Goal: Transaction & Acquisition: Purchase product/service

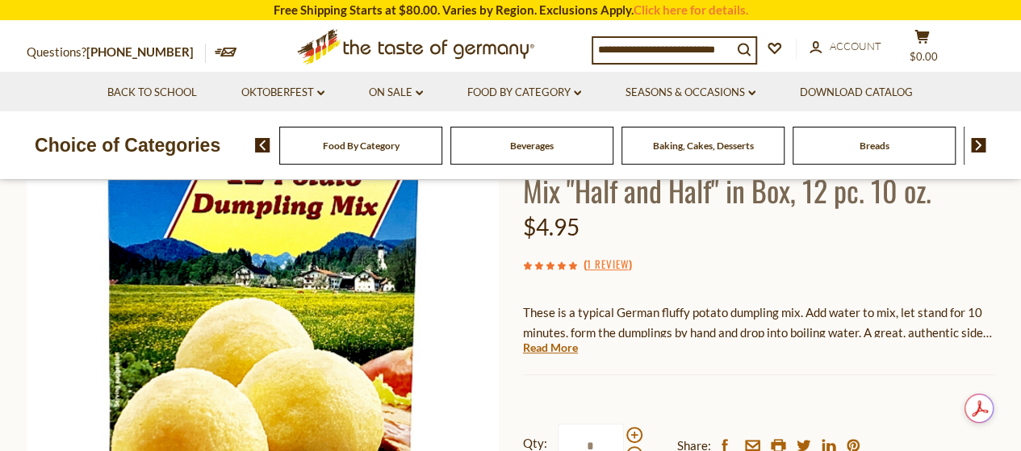
scroll to position [323, 0]
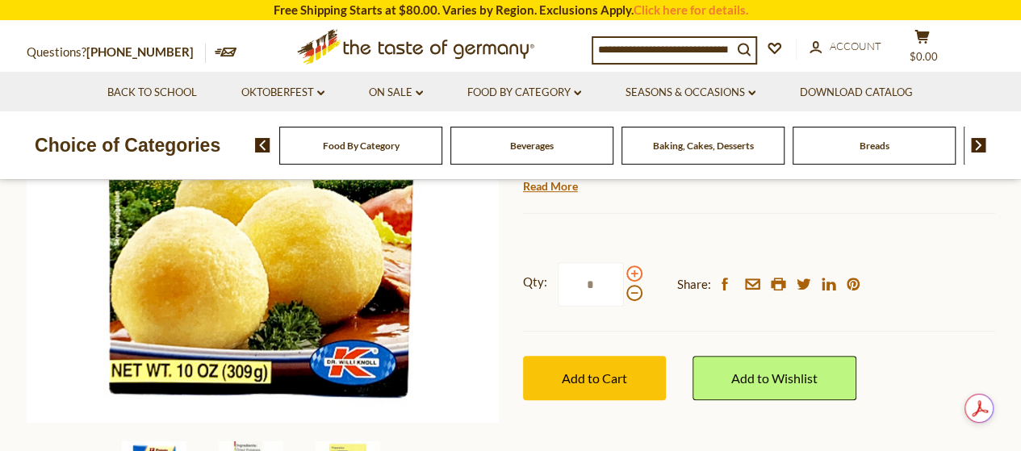
click at [634, 272] on span at bounding box center [634, 274] width 16 height 16
click at [624, 272] on input "*" at bounding box center [591, 284] width 66 height 44
click at [634, 272] on span at bounding box center [634, 274] width 16 height 16
click at [624, 272] on input "*" at bounding box center [591, 284] width 66 height 44
click at [634, 272] on span at bounding box center [634, 274] width 16 height 16
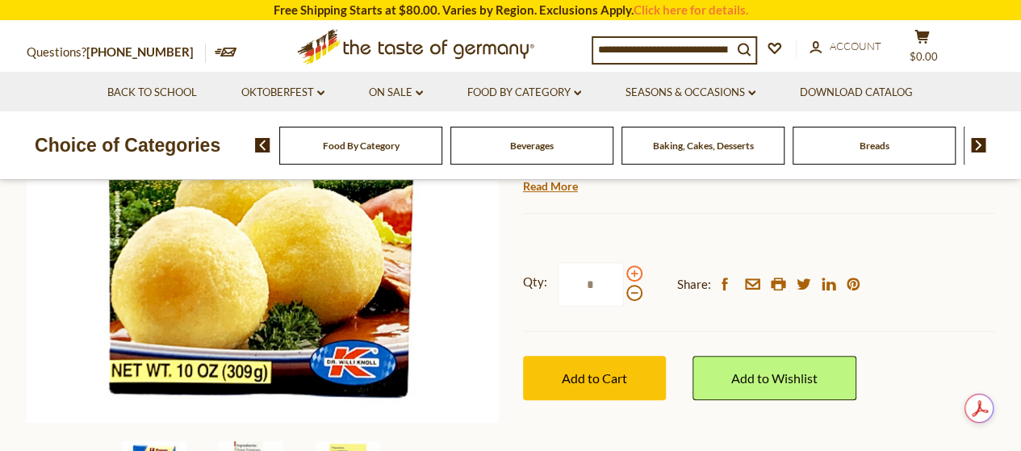
click at [624, 272] on input "*" at bounding box center [591, 284] width 66 height 44
click at [634, 293] on span at bounding box center [634, 293] width 16 height 16
click at [624, 293] on input "*" at bounding box center [591, 284] width 66 height 44
click at [633, 270] on span at bounding box center [634, 274] width 16 height 16
click at [624, 270] on input "*" at bounding box center [591, 284] width 66 height 44
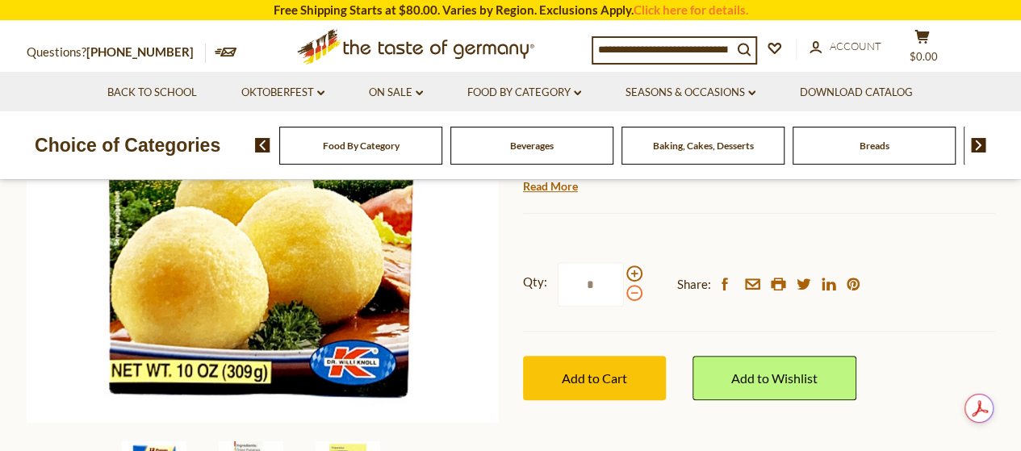
click at [637, 294] on span at bounding box center [634, 293] width 16 height 16
click at [624, 294] on input "*" at bounding box center [591, 284] width 66 height 44
click at [637, 294] on span at bounding box center [634, 293] width 16 height 16
click at [624, 294] on input "*" at bounding box center [591, 284] width 66 height 44
click at [632, 269] on span at bounding box center [634, 274] width 16 height 16
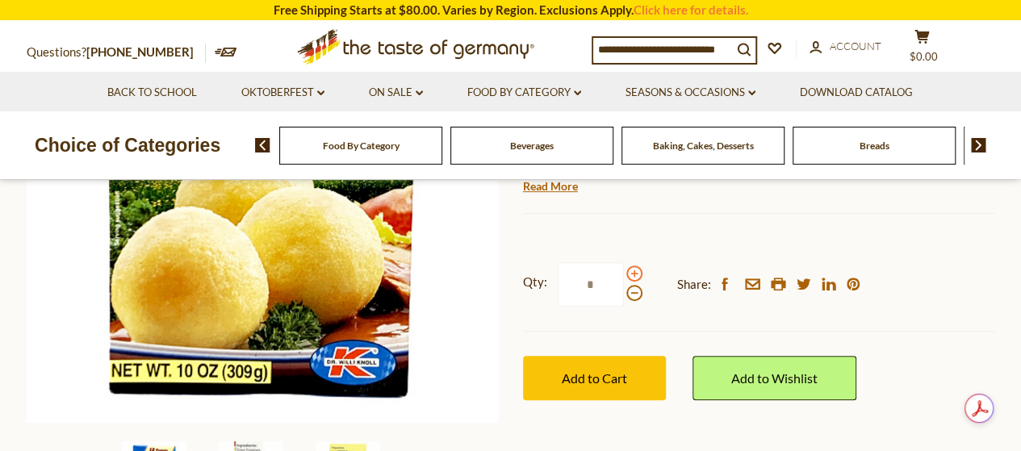
click at [624, 269] on input "*" at bounding box center [591, 284] width 66 height 44
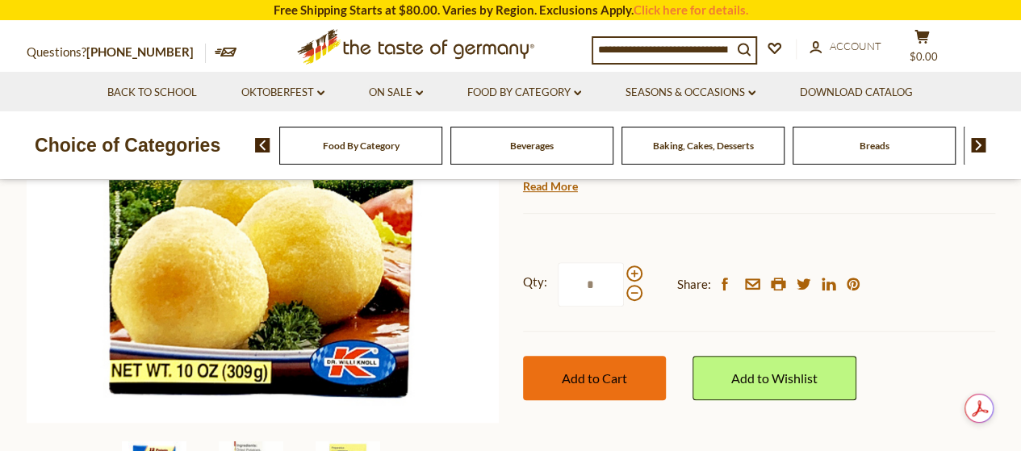
click at [588, 376] on span "Add to Cart" at bounding box center [594, 377] width 65 height 15
click at [607, 370] on span "Add to Cart" at bounding box center [594, 377] width 65 height 15
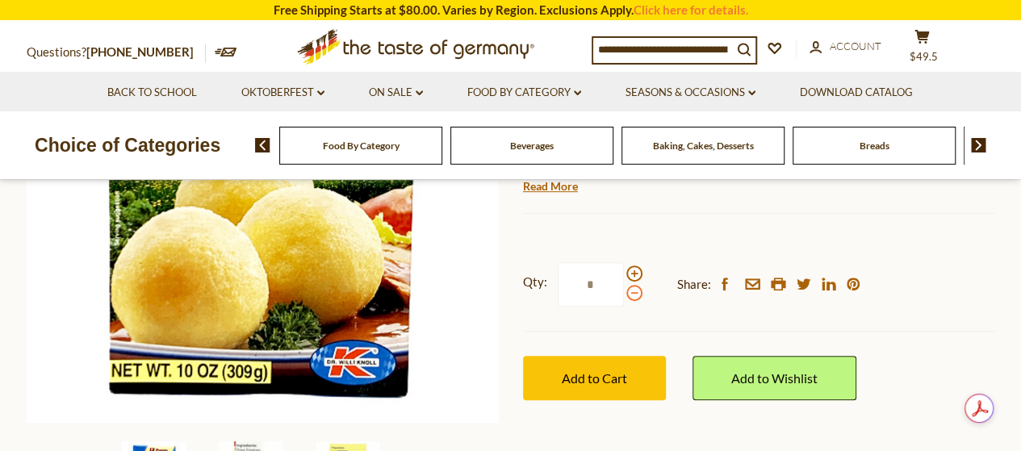
click at [631, 297] on span at bounding box center [634, 293] width 16 height 16
click at [624, 297] on input "*" at bounding box center [591, 284] width 66 height 44
type input "*"
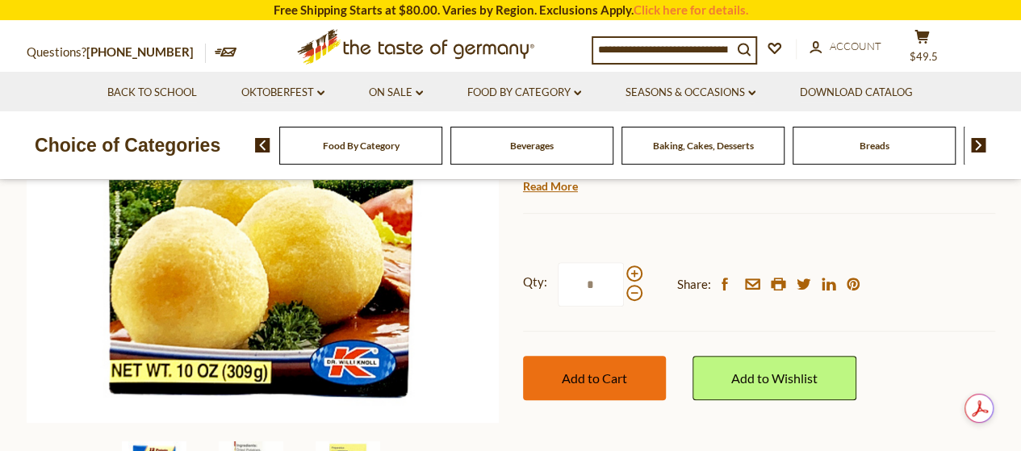
click at [581, 375] on span "Add to Cart" at bounding box center [594, 377] width 65 height 15
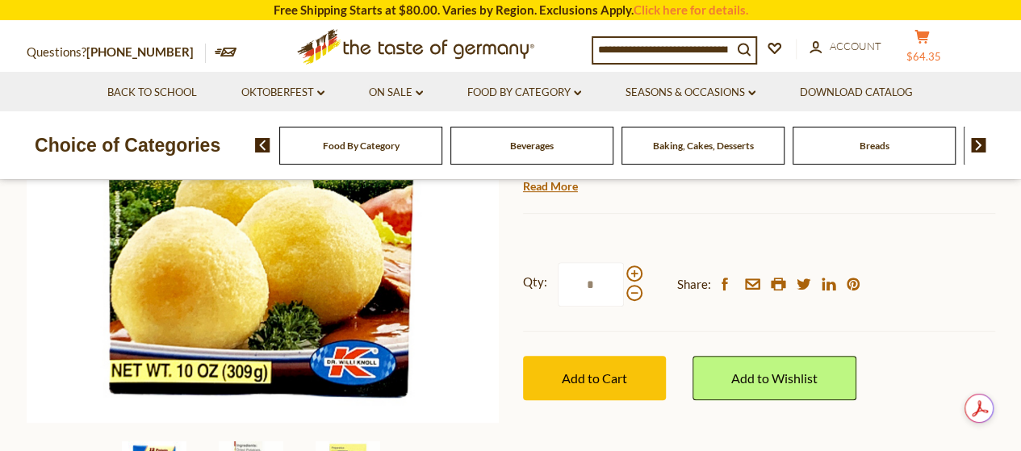
click at [930, 78] on li "Download Catalog" at bounding box center [856, 92] width 155 height 40
click at [929, 36] on icon at bounding box center [921, 37] width 15 height 14
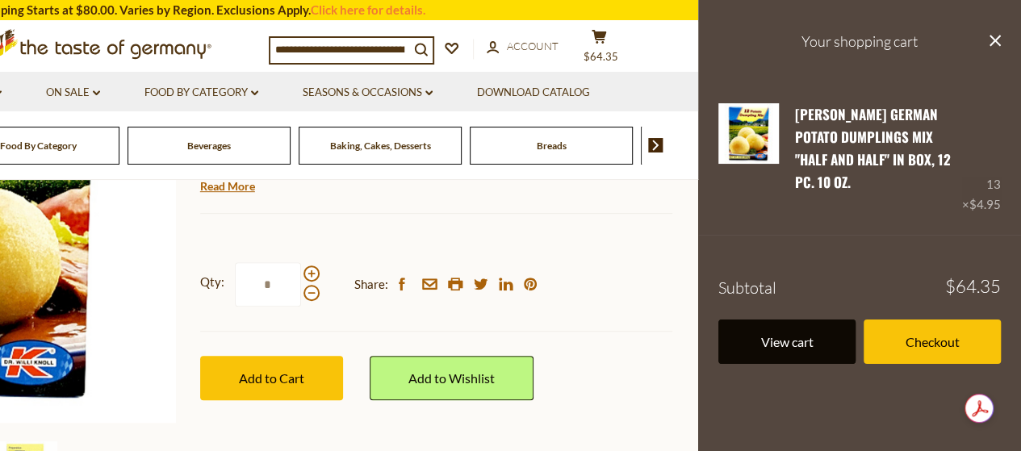
click at [763, 322] on link "View cart" at bounding box center [786, 342] width 137 height 44
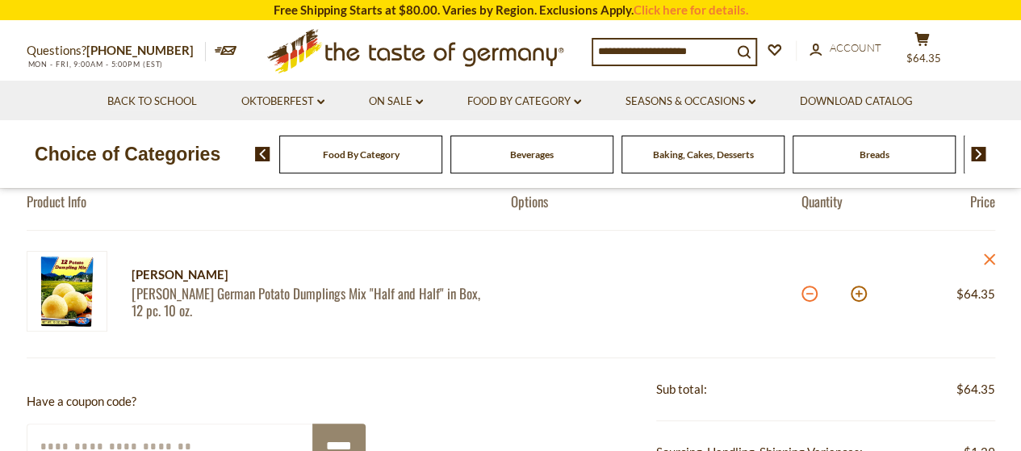
click at [808, 297] on button at bounding box center [809, 294] width 16 height 16
type input "**"
click at [808, 297] on button at bounding box center [809, 294] width 16 height 16
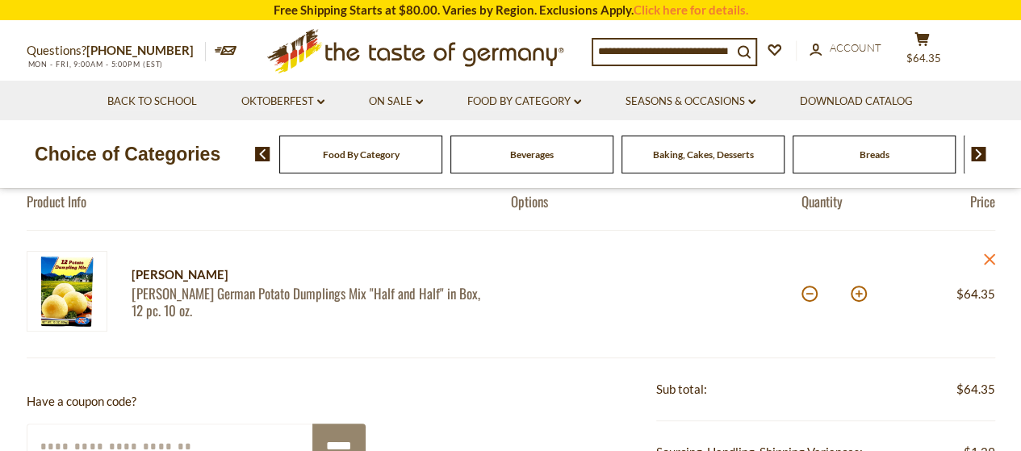
click at [808, 297] on button at bounding box center [809, 294] width 16 height 16
type input "*"
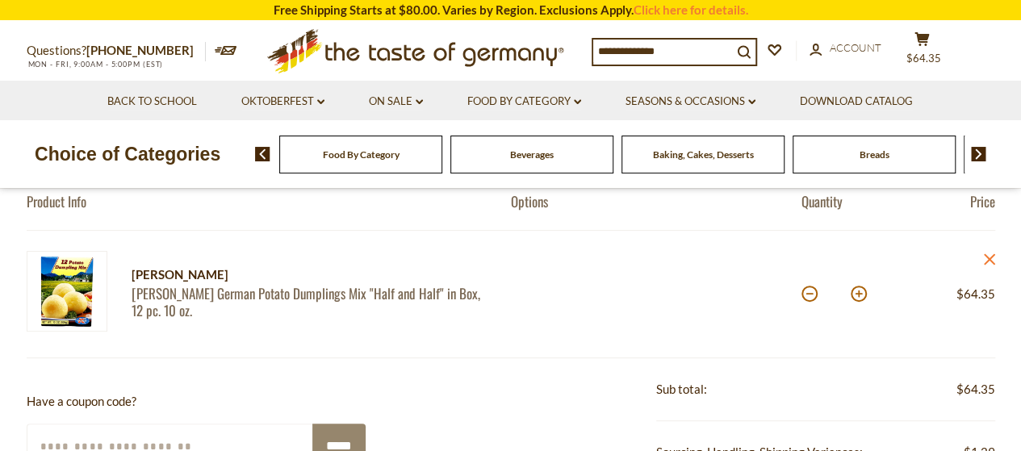
click at [808, 297] on button at bounding box center [809, 294] width 16 height 16
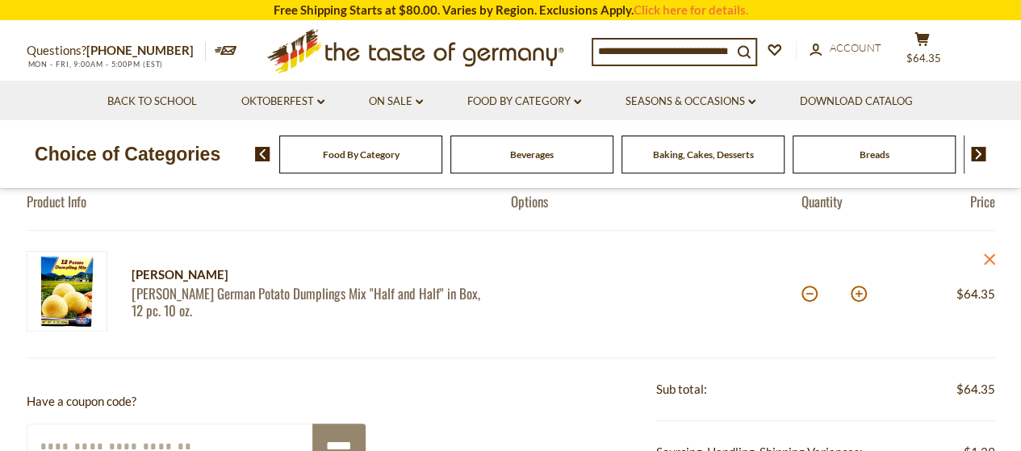
type input "*"
click at [804, 293] on button at bounding box center [809, 294] width 16 height 16
type input "*"
click at [809, 296] on button at bounding box center [809, 294] width 16 height 16
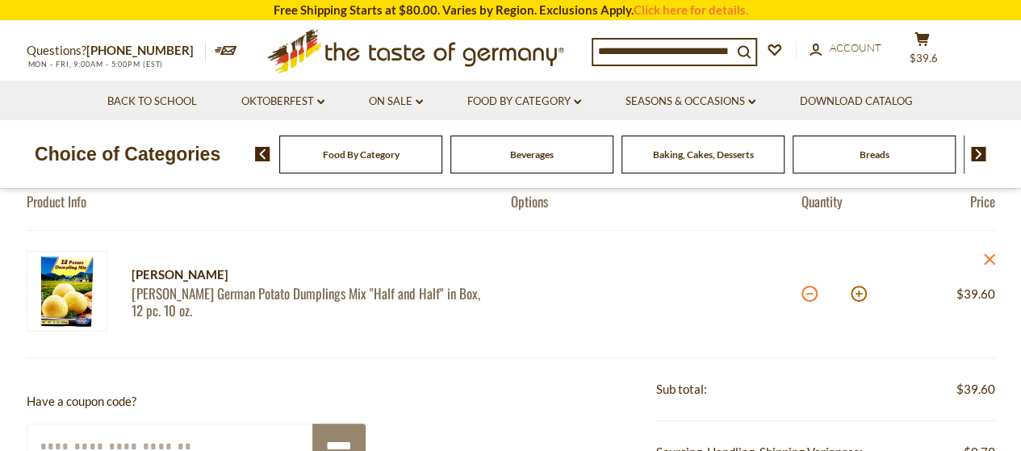
type input "*"
click at [807, 295] on button at bounding box center [809, 294] width 16 height 16
type input "*"
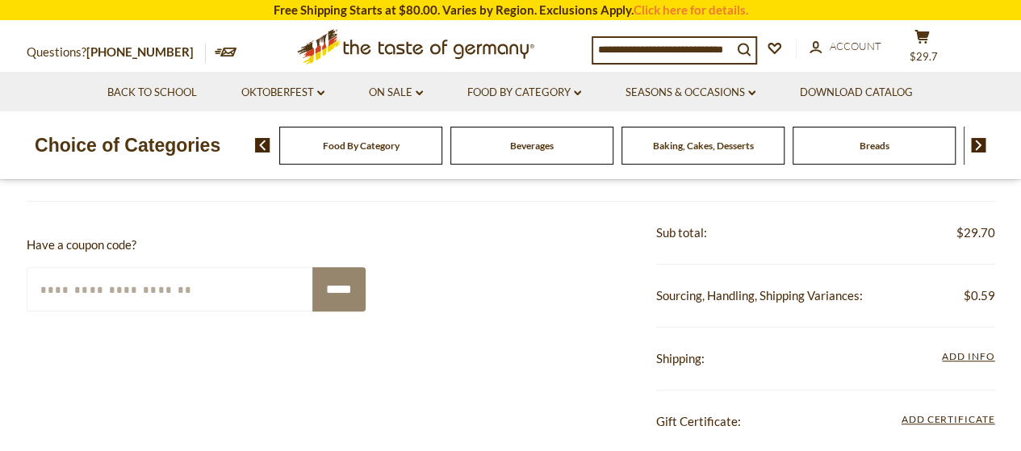
scroll to position [404, 0]
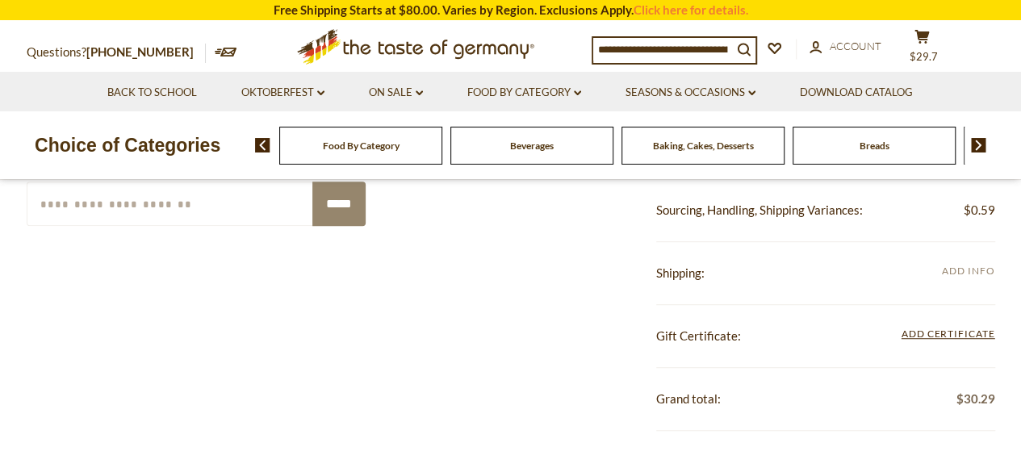
click at [965, 268] on span "Add Info" at bounding box center [968, 271] width 52 height 12
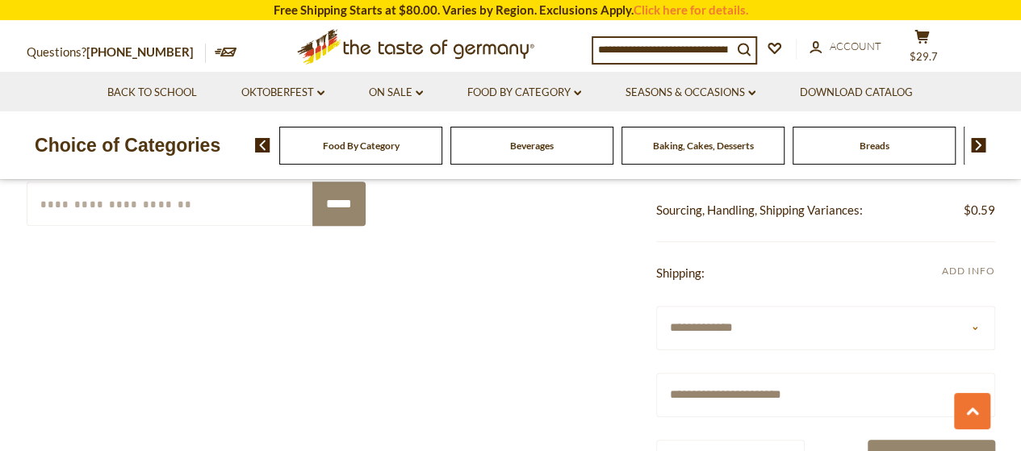
scroll to position [484, 0]
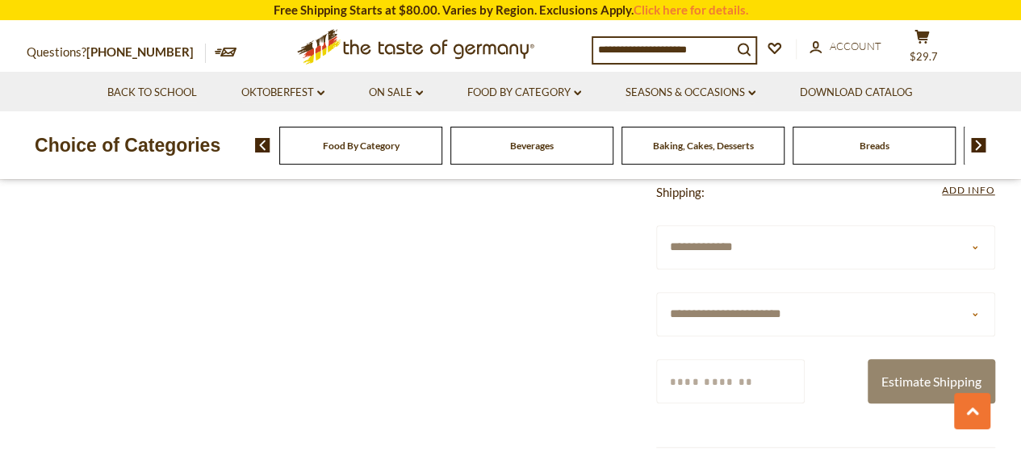
click at [755, 391] on input "Zip/Postcode" at bounding box center [730, 381] width 149 height 44
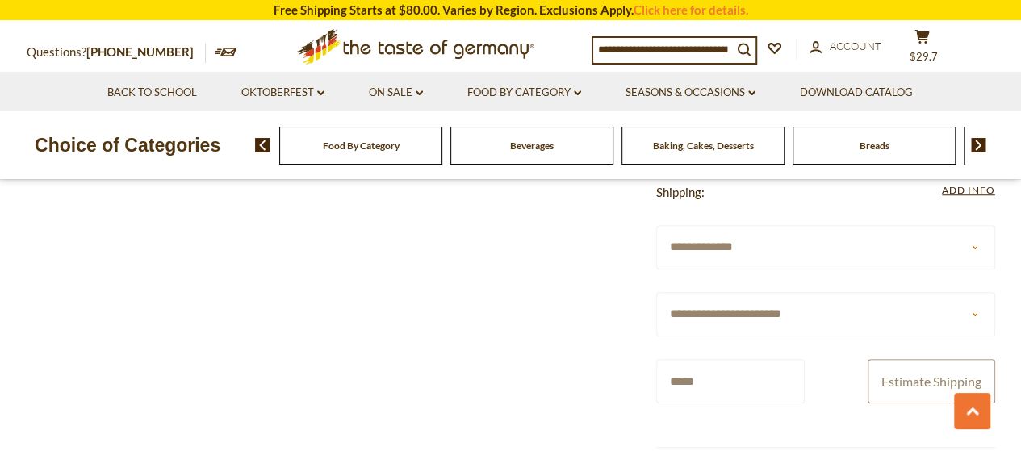
type input "*****"
click at [880, 385] on button "Estimate Shipping" at bounding box center [932, 381] width 128 height 44
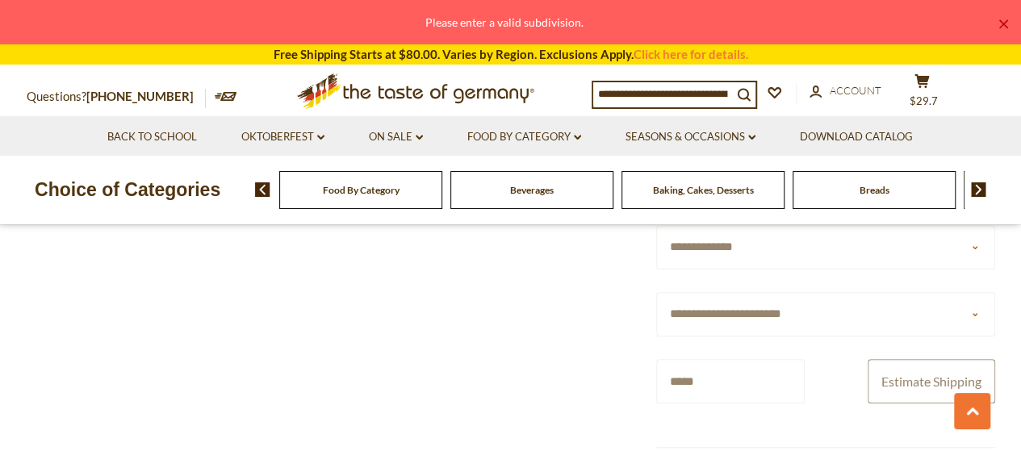
click at [897, 379] on button "Estimate Shipping" at bounding box center [932, 381] width 128 height 44
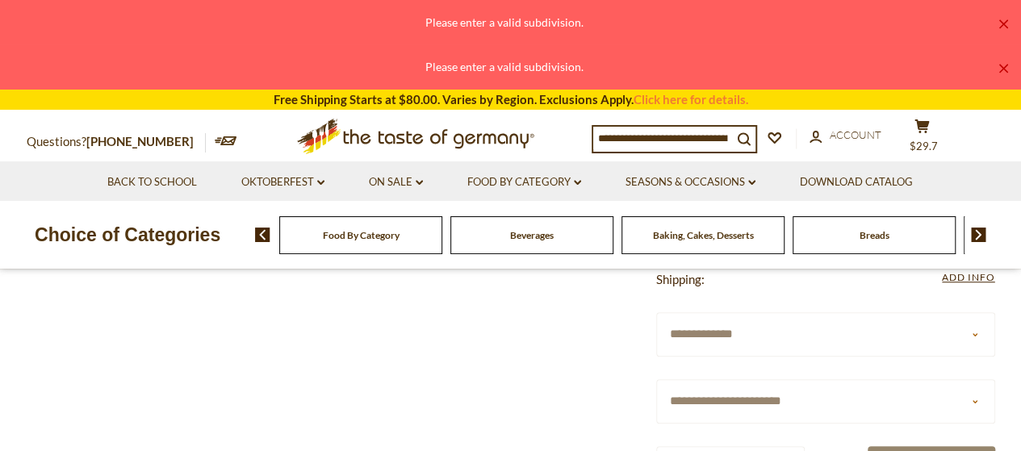
scroll to position [404, 0]
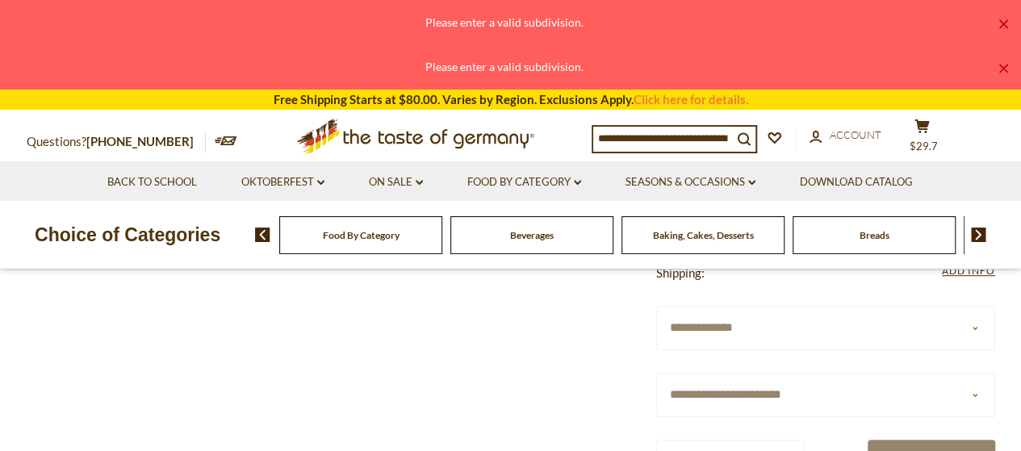
click at [751, 393] on select "**********" at bounding box center [825, 395] width 339 height 44
select select "**"
click at [656, 373] on select "**********" at bounding box center [825, 395] width 339 height 44
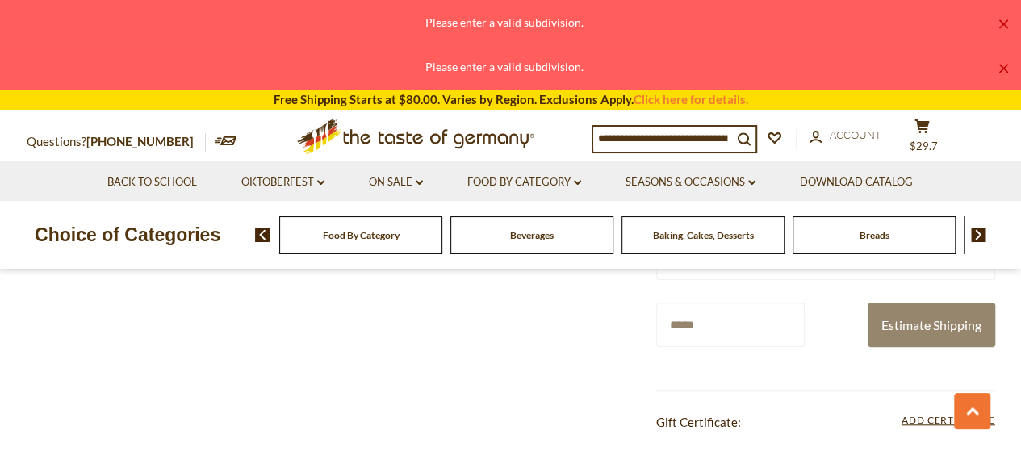
scroll to position [565, 0]
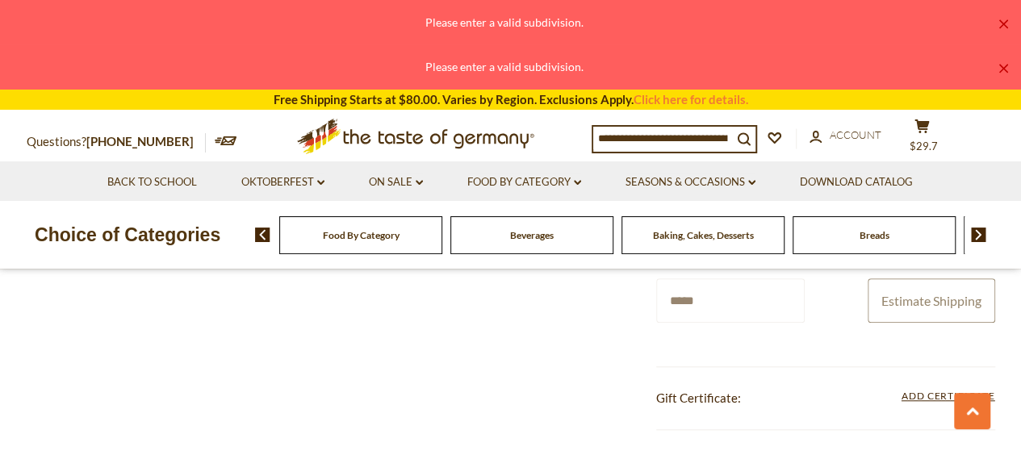
click at [909, 300] on button "Estimate Shipping" at bounding box center [932, 300] width 128 height 44
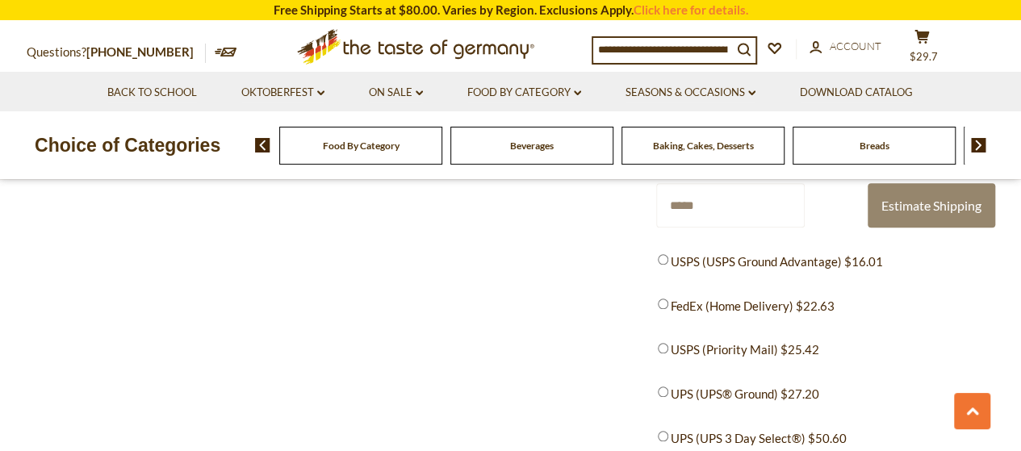
scroll to position [646, 0]
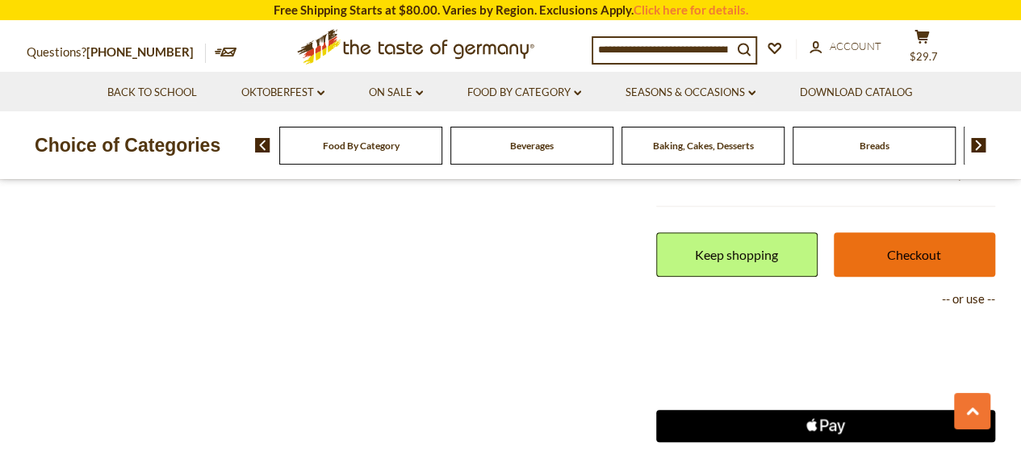
click at [897, 251] on link "Checkout" at bounding box center [914, 254] width 161 height 44
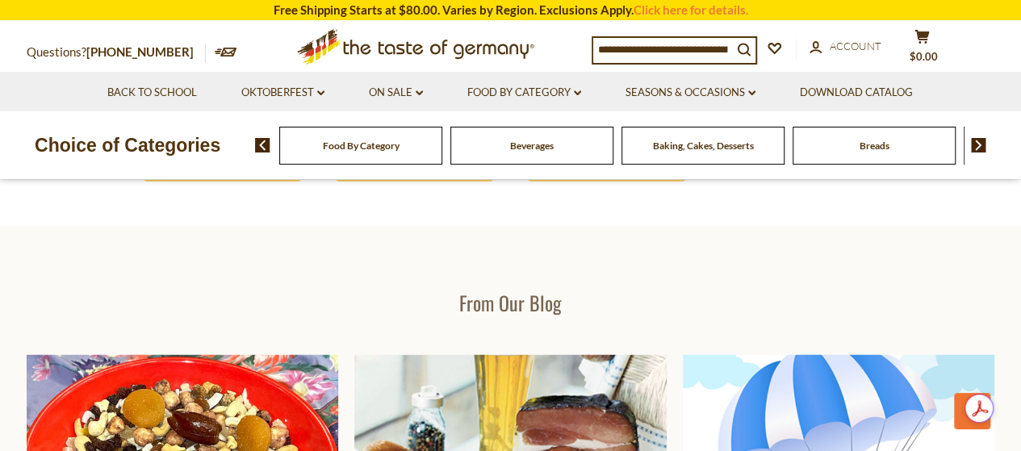
scroll to position [2018, 0]
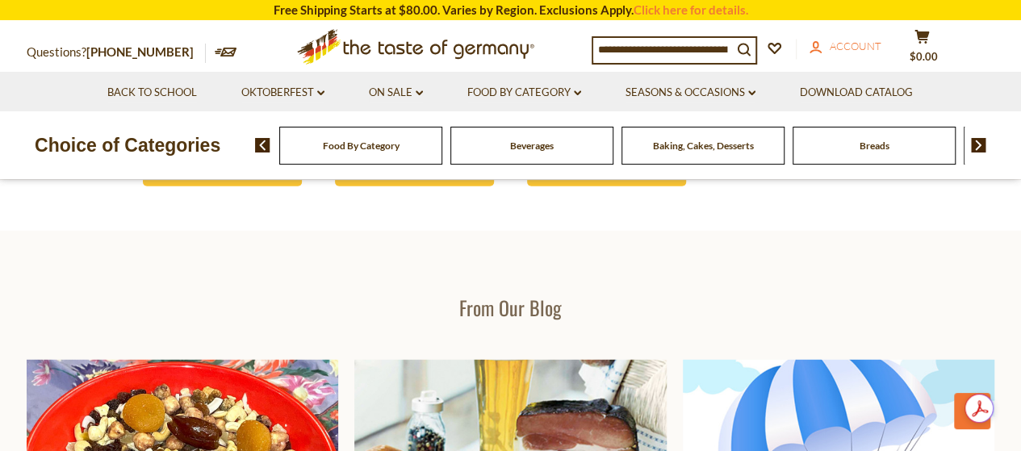
click at [871, 44] on span "Account" at bounding box center [856, 46] width 52 height 13
